Goal: Task Accomplishment & Management: Manage account settings

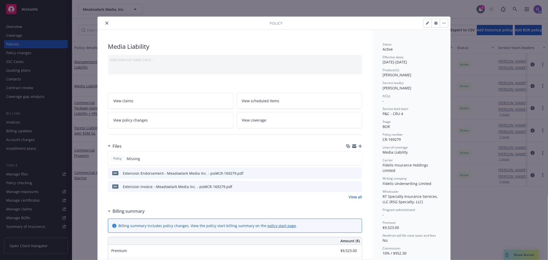
click at [105, 24] on icon "close" at bounding box center [106, 23] width 3 height 3
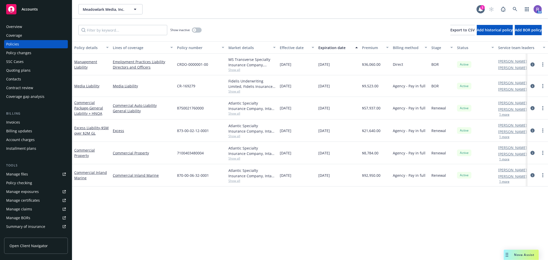
click at [190, 87] on span "CR-169279" at bounding box center [186, 85] width 18 height 5
copy span "CR-169279"
click at [533, 84] on icon "circleInformation" at bounding box center [532, 86] width 4 height 4
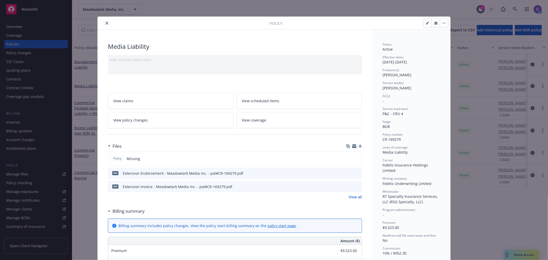
scroll to position [15, 0]
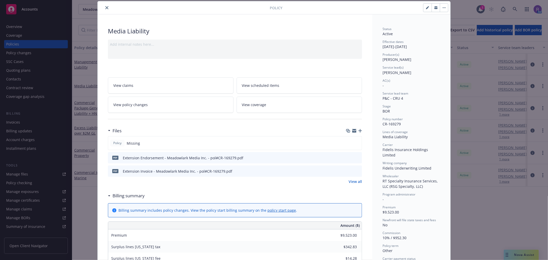
click at [358, 131] on icon "button" at bounding box center [360, 131] width 4 height 4
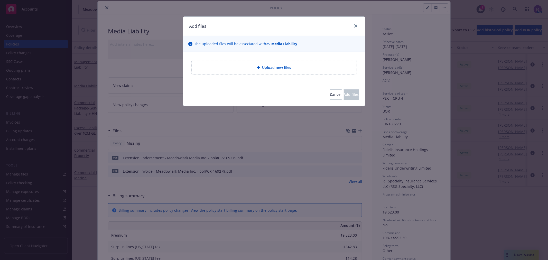
click at [282, 70] on div "Upload new files" at bounding box center [274, 67] width 157 height 6
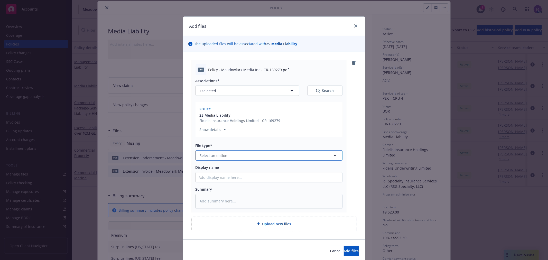
click at [295, 157] on button "Select an option" at bounding box center [268, 155] width 147 height 10
type input "poli"
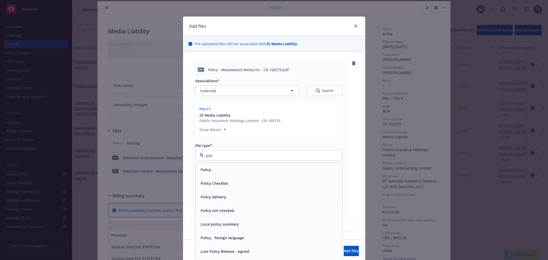
click at [271, 170] on div "Policy" at bounding box center [269, 169] width 140 height 7
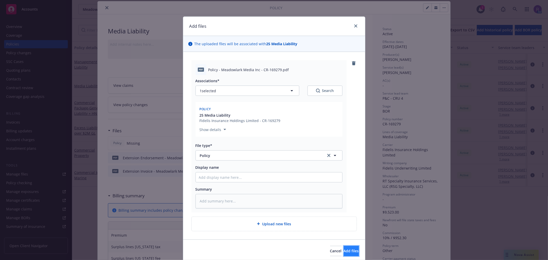
click at [345, 248] on button "Add files" at bounding box center [351, 251] width 15 height 10
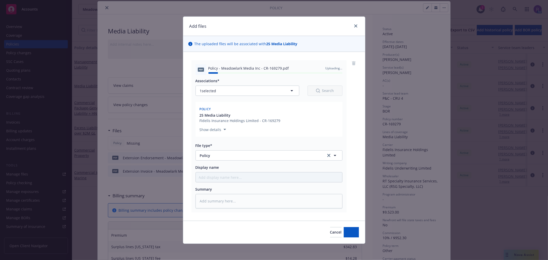
type textarea "x"
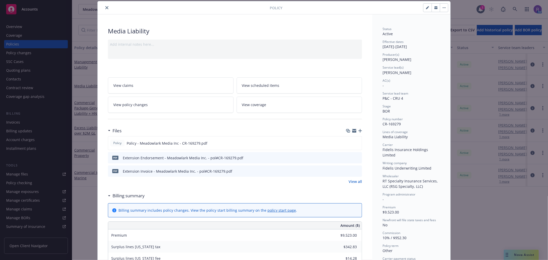
scroll to position [0, 0]
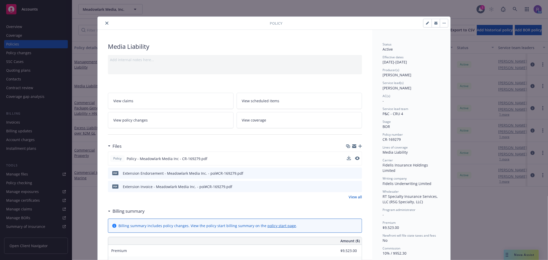
drag, startPoint x: 103, startPoint y: 22, endPoint x: 253, endPoint y: 154, distance: 199.0
click at [105, 22] on icon "close" at bounding box center [106, 23] width 3 height 3
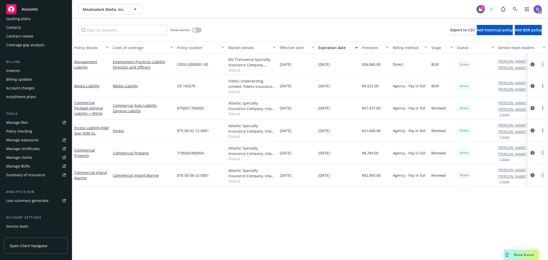
scroll to position [83, 0]
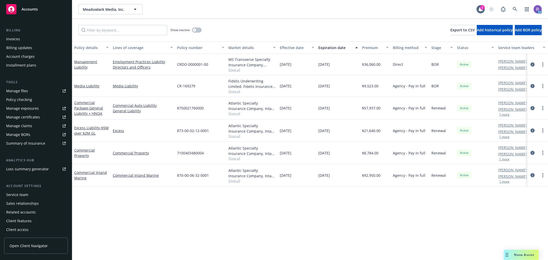
click at [35, 116] on div "Manage certificates" at bounding box center [23, 117] width 34 height 8
click at [185, 87] on span "CR-169279" at bounding box center [186, 85] width 18 height 5
copy span "CR-169279"
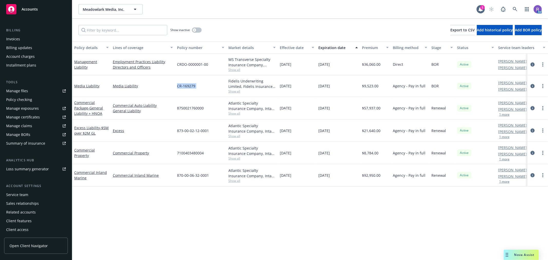
drag, startPoint x: 279, startPoint y: 87, endPoint x: 299, endPoint y: 86, distance: 20.5
click at [299, 86] on div "[DATE]" at bounding box center [297, 86] width 39 height 22
copy span "[DATE]"
click at [325, 85] on span "[DATE]" at bounding box center [324, 85] width 12 height 5
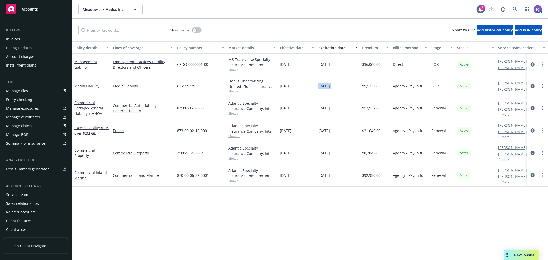
click at [325, 85] on span "[DATE]" at bounding box center [324, 85] width 12 height 5
copy span "[DATE]"
click at [530, 85] on icon "circleInformation" at bounding box center [532, 86] width 4 height 4
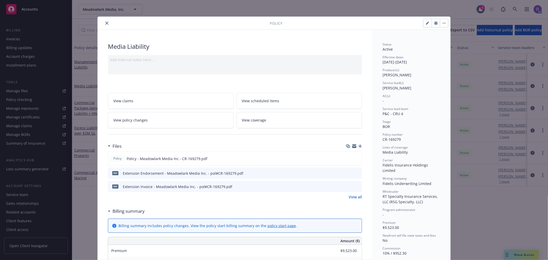
scroll to position [15, 0]
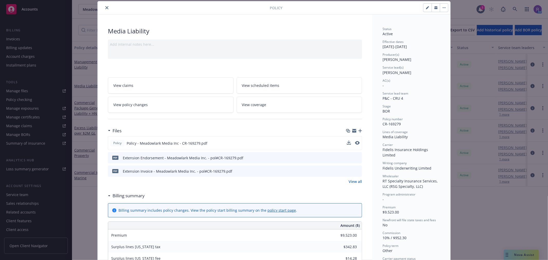
click at [355, 140] on button at bounding box center [357, 142] width 5 height 5
click at [356, 142] on icon "preview file" at bounding box center [356, 143] width 5 height 4
click at [396, 166] on span "Fidelis Underwriting Limited" at bounding box center [406, 168] width 49 height 5
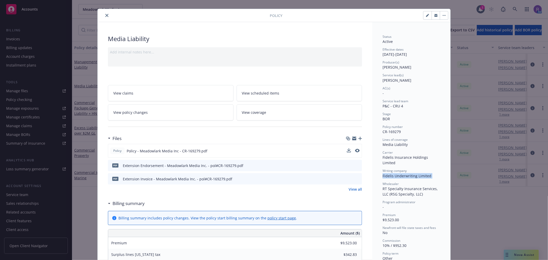
scroll to position [0, 0]
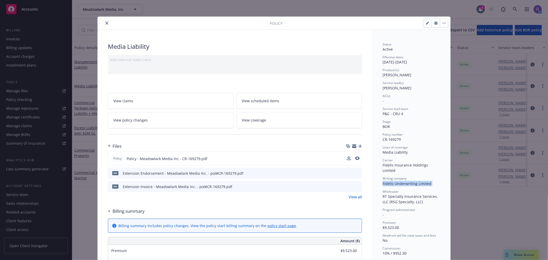
click at [423, 22] on button "button" at bounding box center [427, 23] width 8 height 8
select select "BOR"
select select "other"
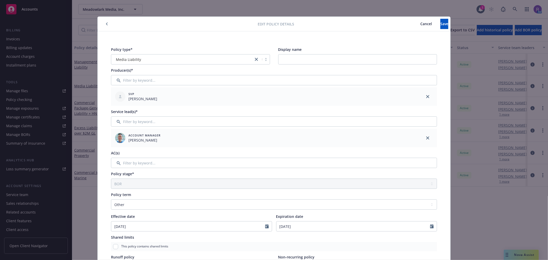
click at [106, 25] on icon "button" at bounding box center [107, 24] width 2 height 3
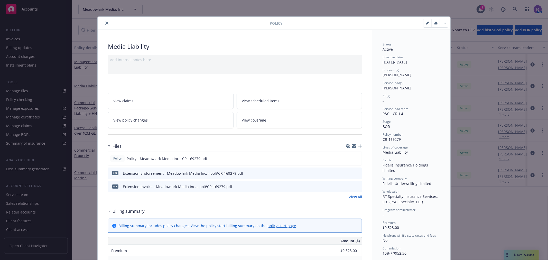
click at [404, 181] on span "Fidelis Underwriting Limited" at bounding box center [406, 183] width 49 height 5
copy span "Fidelis Underwriting Limited"
click at [410, 196] on span "RT Specialty Insurance Services, LLC (RSG Specialty, LLC)" at bounding box center [410, 199] width 56 height 10
